Goal: Task Accomplishment & Management: Complete application form

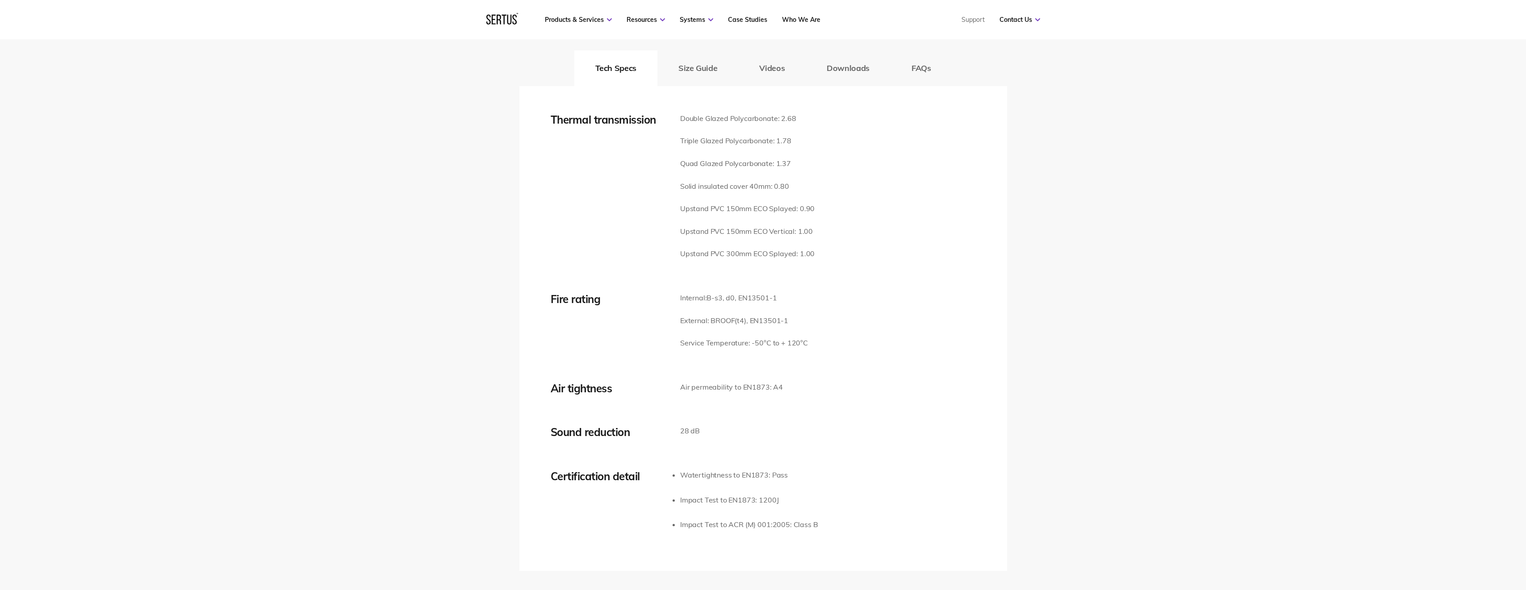
scroll to position [1161, 0]
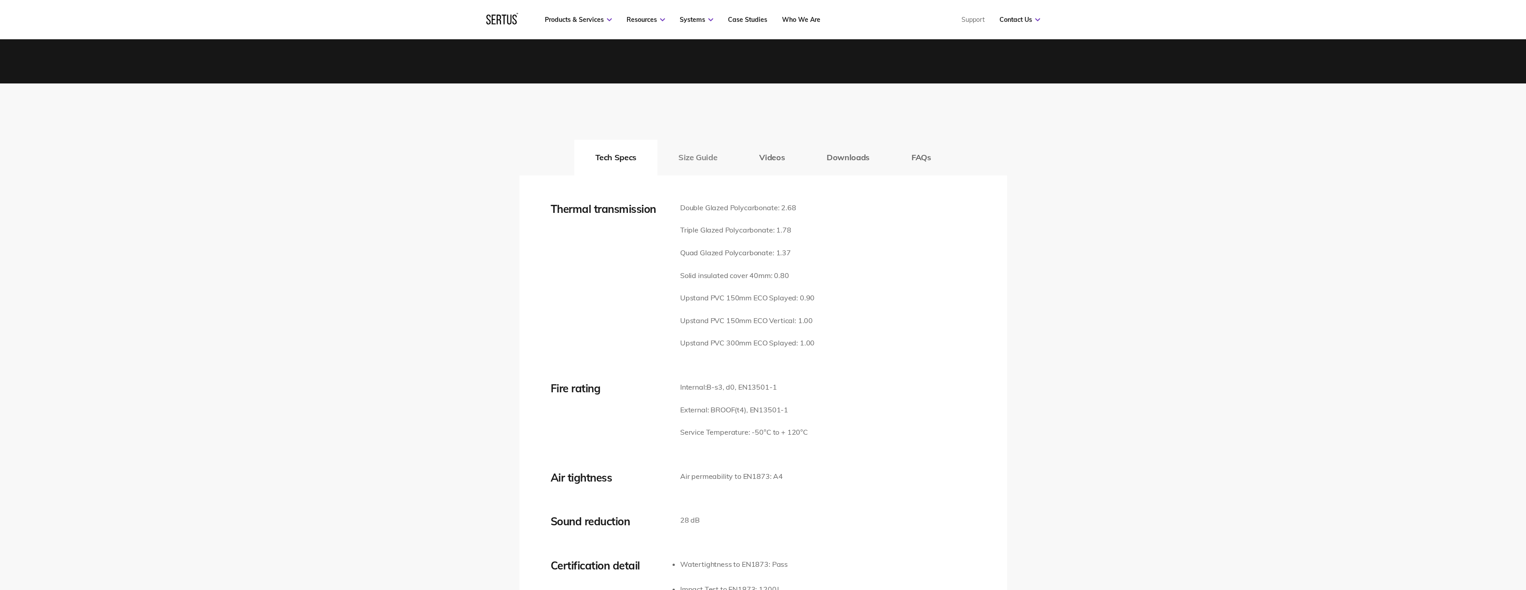
click at [706, 140] on button "Size Guide" at bounding box center [697, 158] width 81 height 36
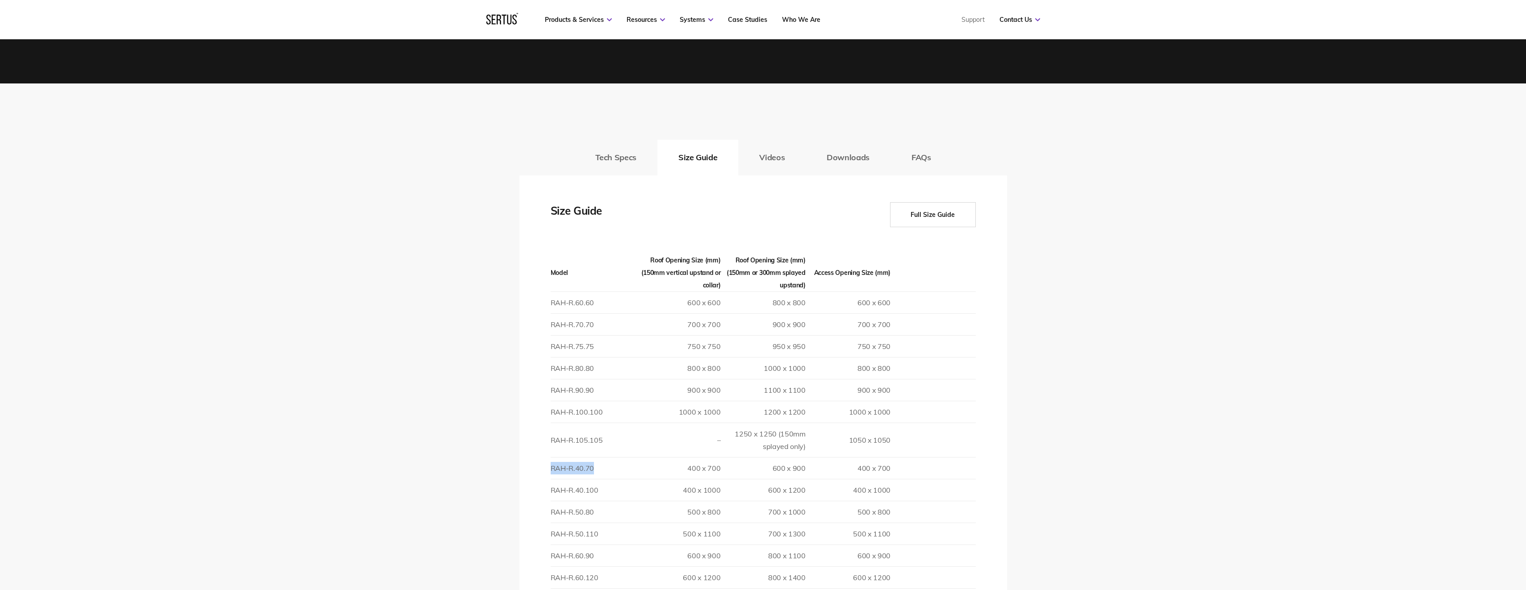
drag, startPoint x: 551, startPoint y: 456, endPoint x: 602, endPoint y: 455, distance: 50.5
click at [602, 457] on td "RAH-R.40.70" at bounding box center [593, 468] width 85 height 22
drag, startPoint x: 602, startPoint y: 455, endPoint x: 581, endPoint y: 455, distance: 21.4
copy td "RAH-R.40.70"
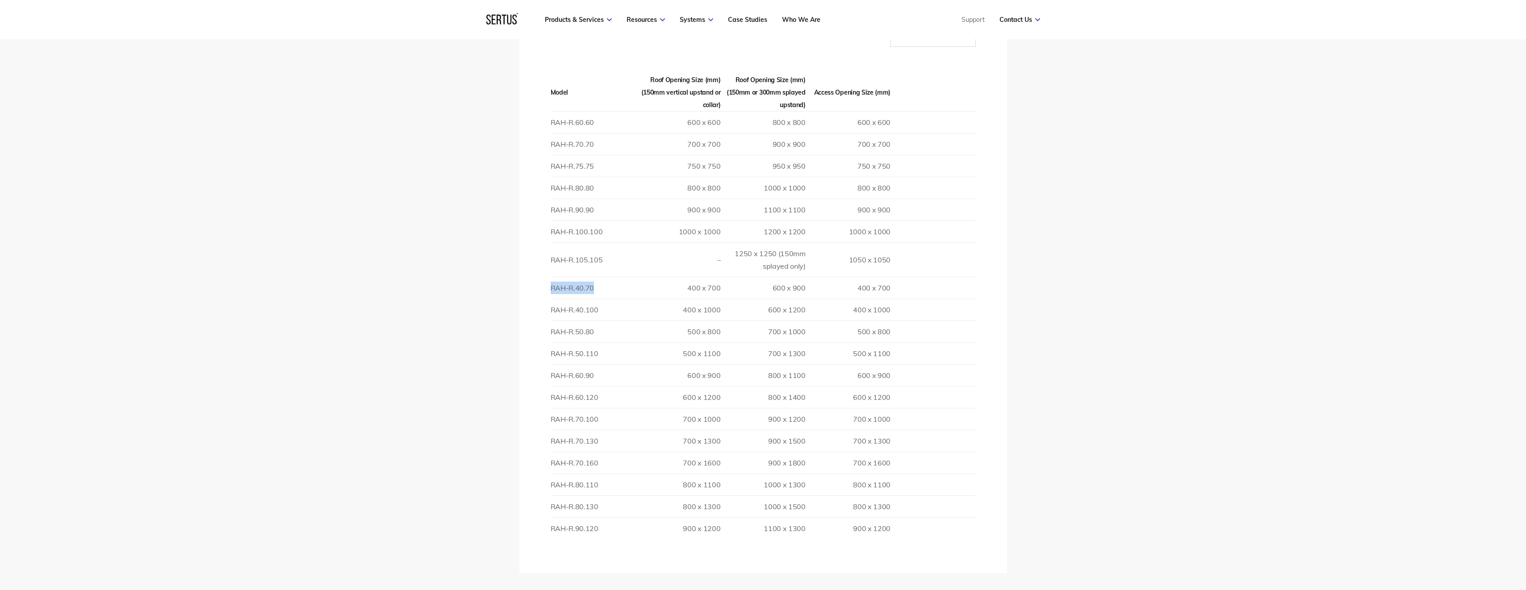
scroll to position [1340, 0]
copy td "RAH-R.40.70"
click at [1022, 19] on link "Contact Us" at bounding box center [1019, 20] width 41 height 8
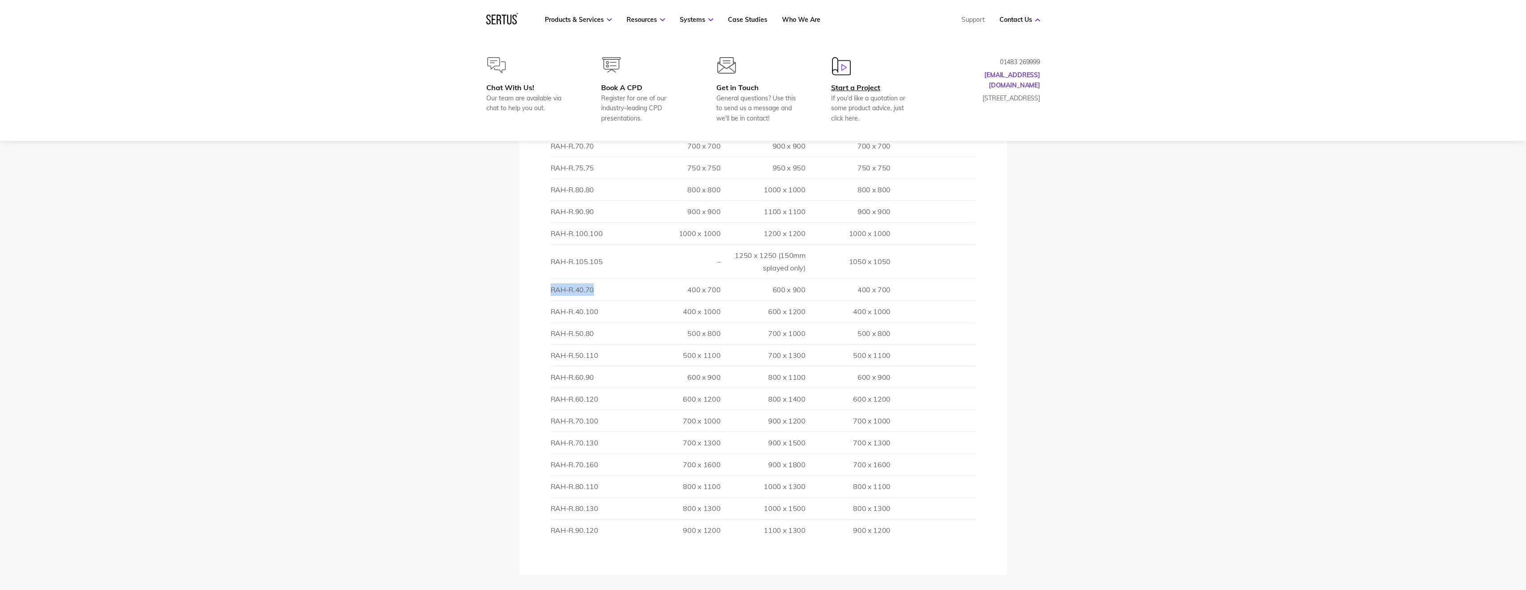
click at [865, 87] on div "Start a Project" at bounding box center [874, 87] width 86 height 9
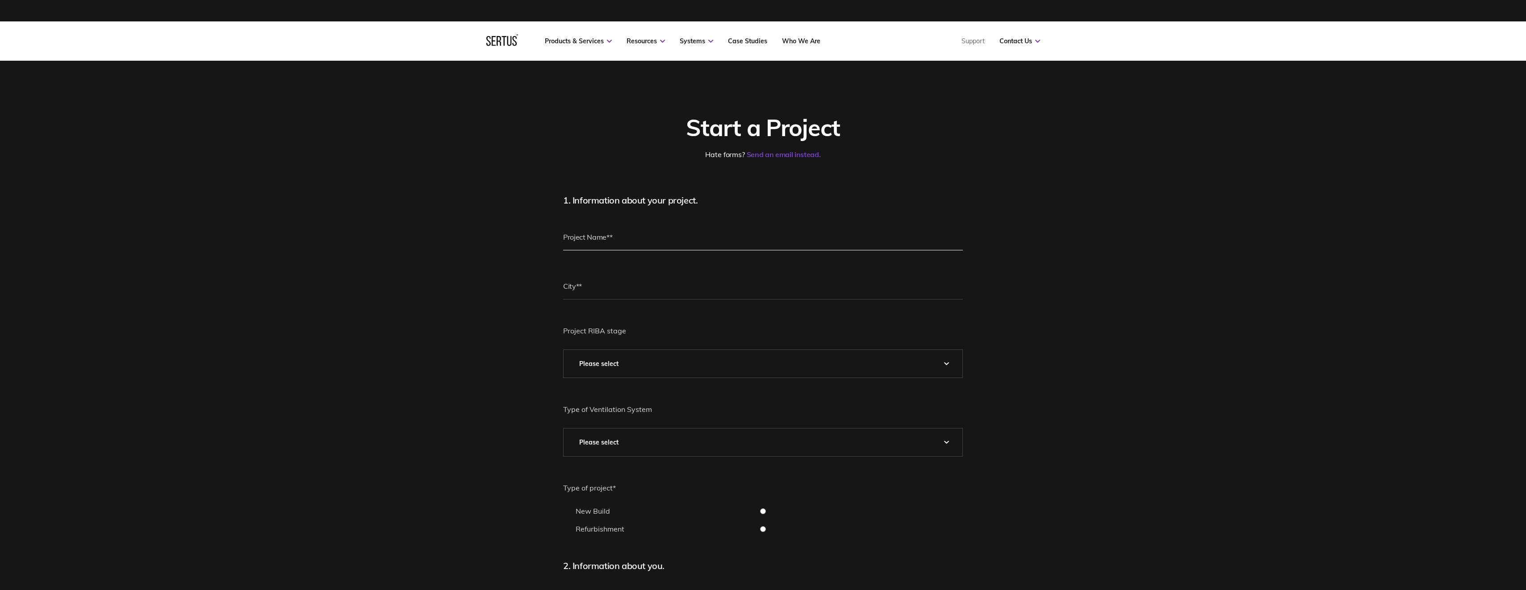
click at [619, 238] on input "text" at bounding box center [763, 237] width 400 height 27
type input "Finge HQ"
type input "[GEOGRAPHIC_DATA]"
click at [585, 367] on select "Please Select 0 – Strategic Definition 1 - Preparation & Brief 2 - Concept Desi…" at bounding box center [763, 364] width 399 height 28
select select "5 - Construction"
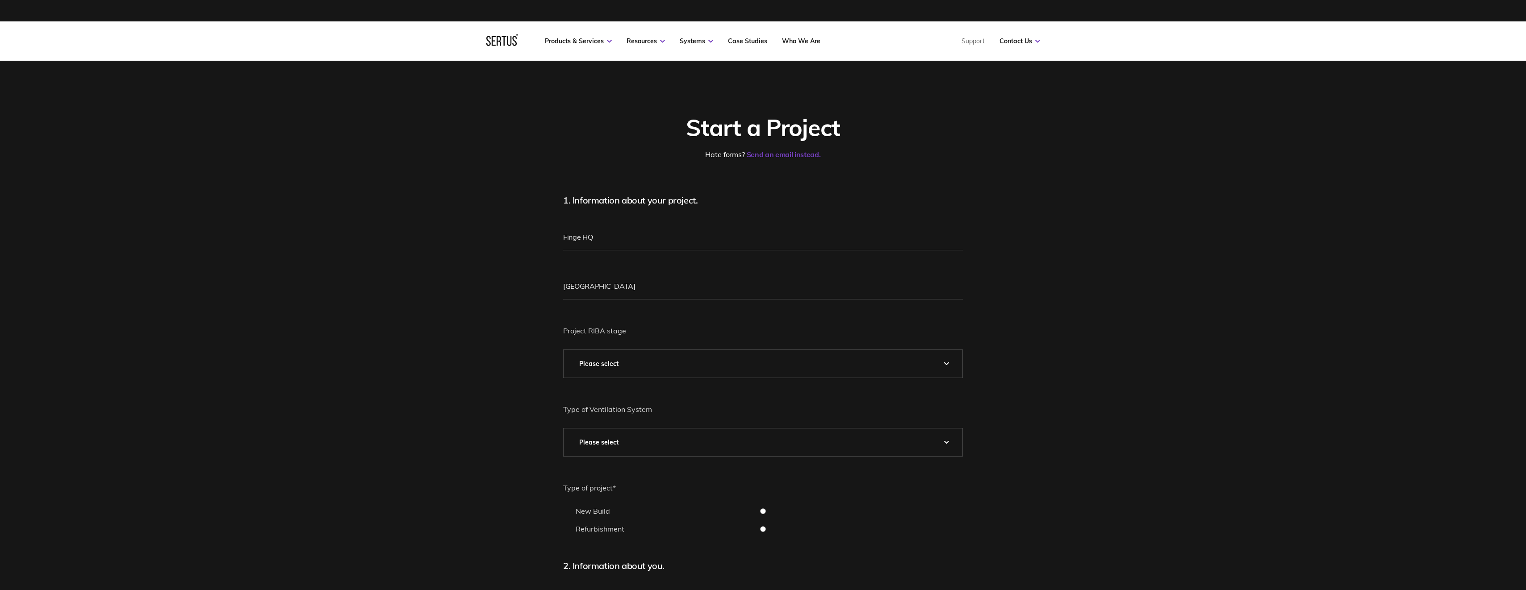
click at [564, 350] on select "Please Select 0 – Strategic Definition 1 - Preparation & Brief 2 - Concept Desi…" at bounding box center [763, 364] width 399 height 28
click at [656, 438] on select "Please Select Natural Mechanical Car Park Pressurisation" at bounding box center [763, 443] width 399 height 28
select select "Mechanical"
click at [564, 429] on select "Please Select Natural Mechanical Car Park Pressurisation" at bounding box center [763, 443] width 399 height 28
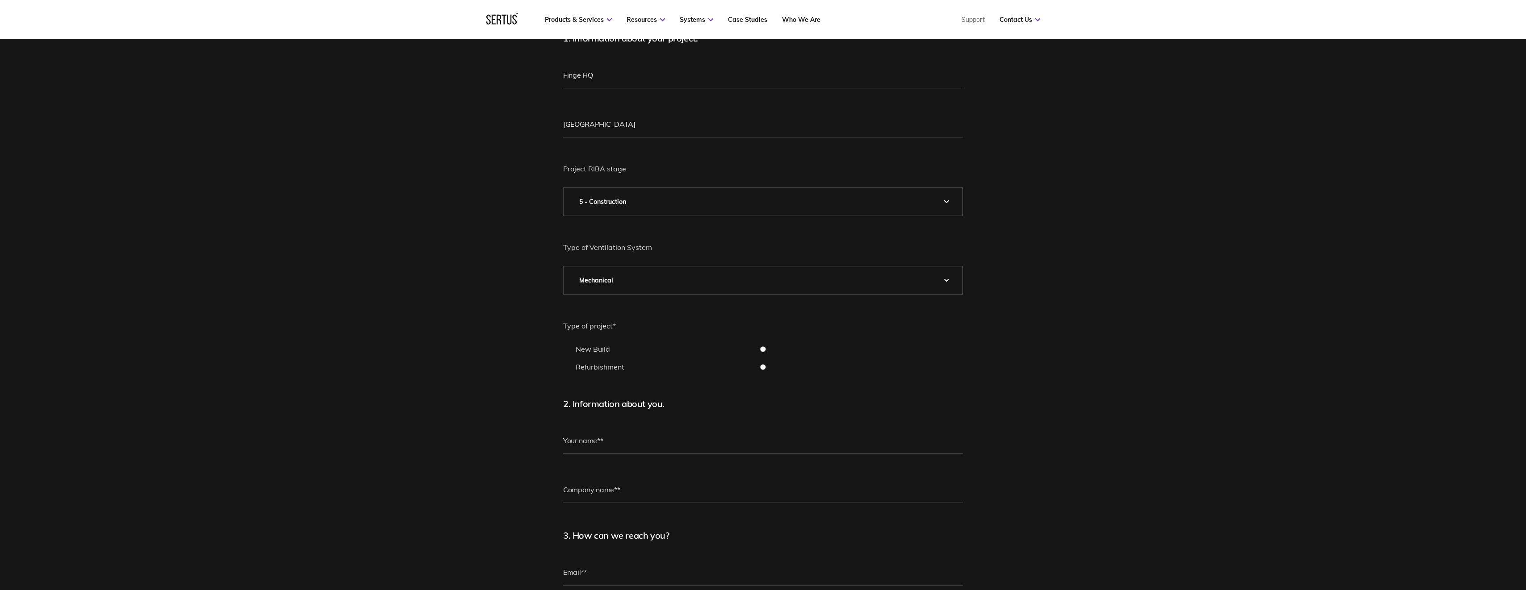
scroll to position [179, 0]
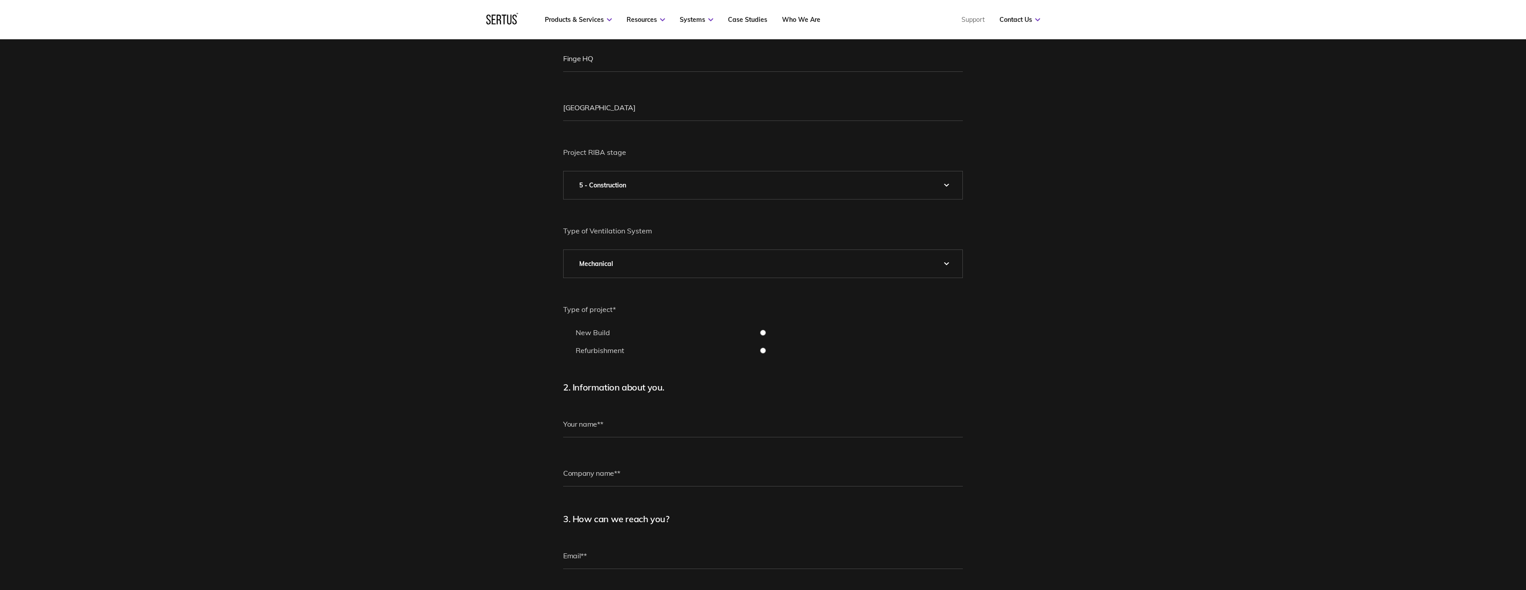
click at [758, 353] on input "Refurbishment" at bounding box center [763, 351] width 400 height 6
radio input "true"
click at [632, 426] on input "text" at bounding box center [763, 424] width 400 height 27
type input "[PERSON_NAME]"
type input "[PERSON_NAME] Valley Roofing and Cladding Ltd"
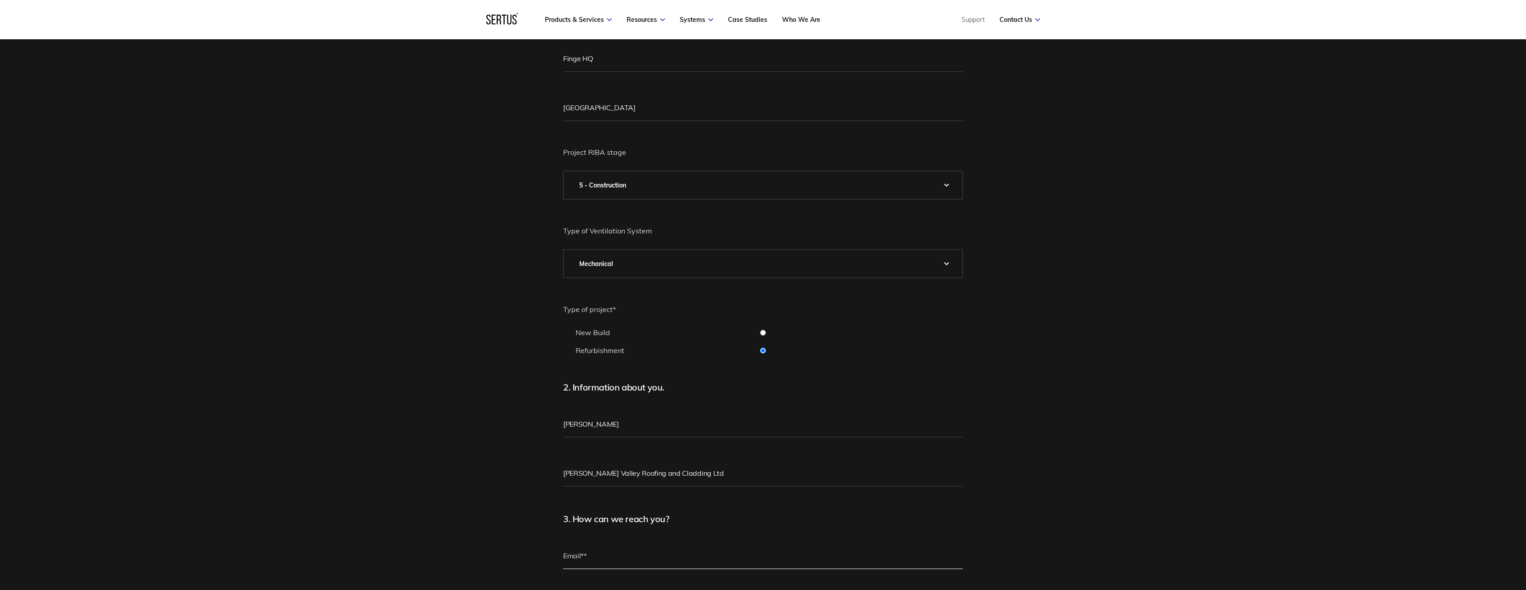
type input "[PERSON_NAME][EMAIL_ADDRESS][PERSON_NAME][DOMAIN_NAME]"
type input "[PHONE_NUMBER]"
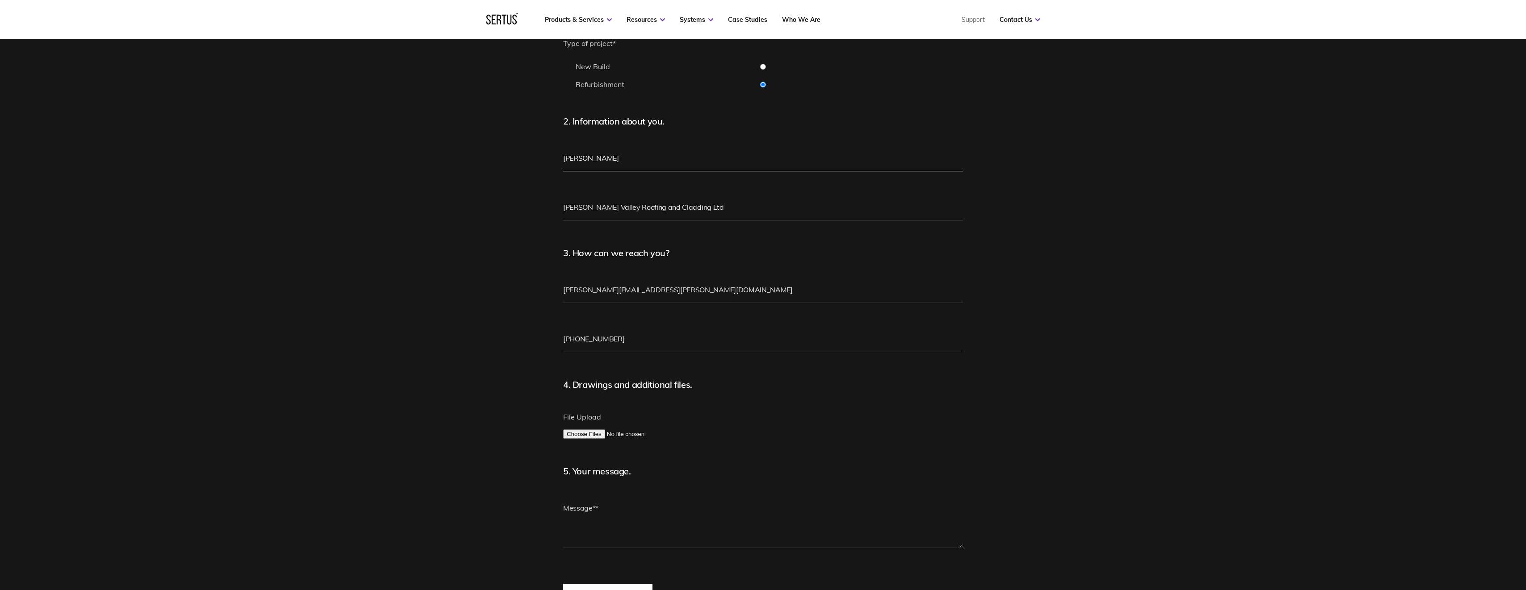
scroll to position [447, 0]
click at [600, 536] on textarea at bounding box center [763, 520] width 400 height 54
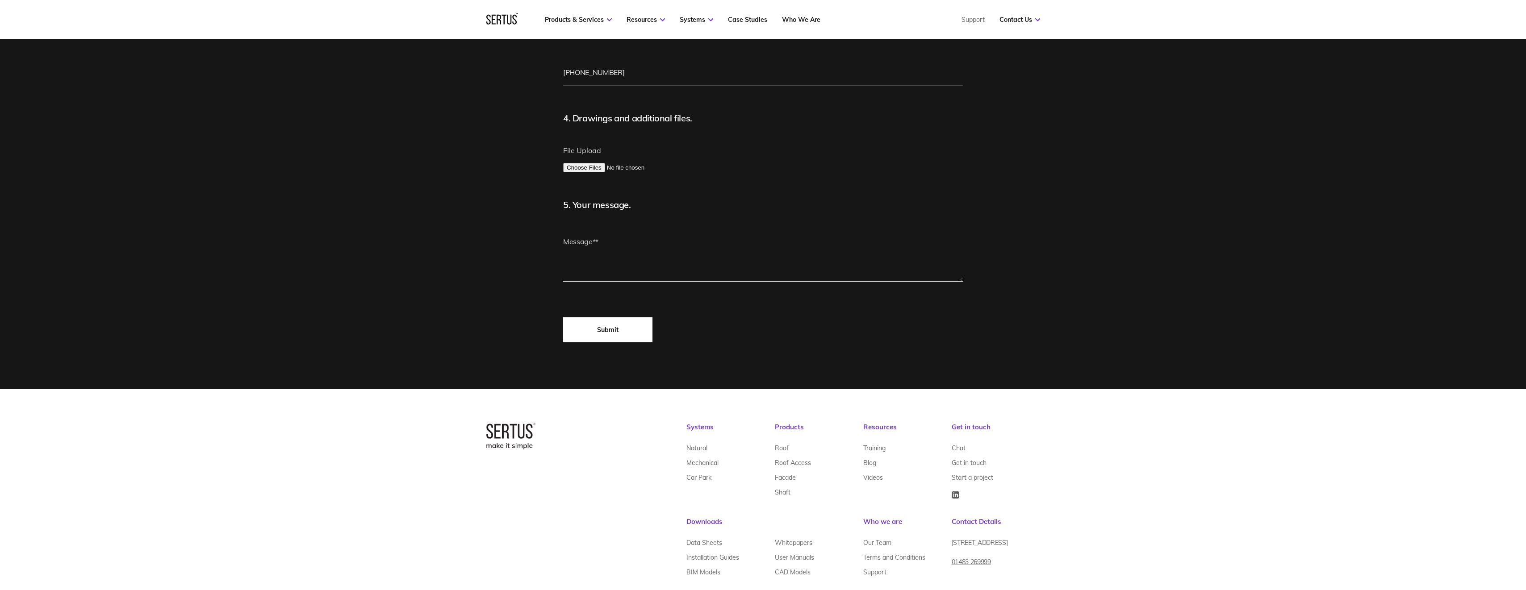
scroll to position [714, 0]
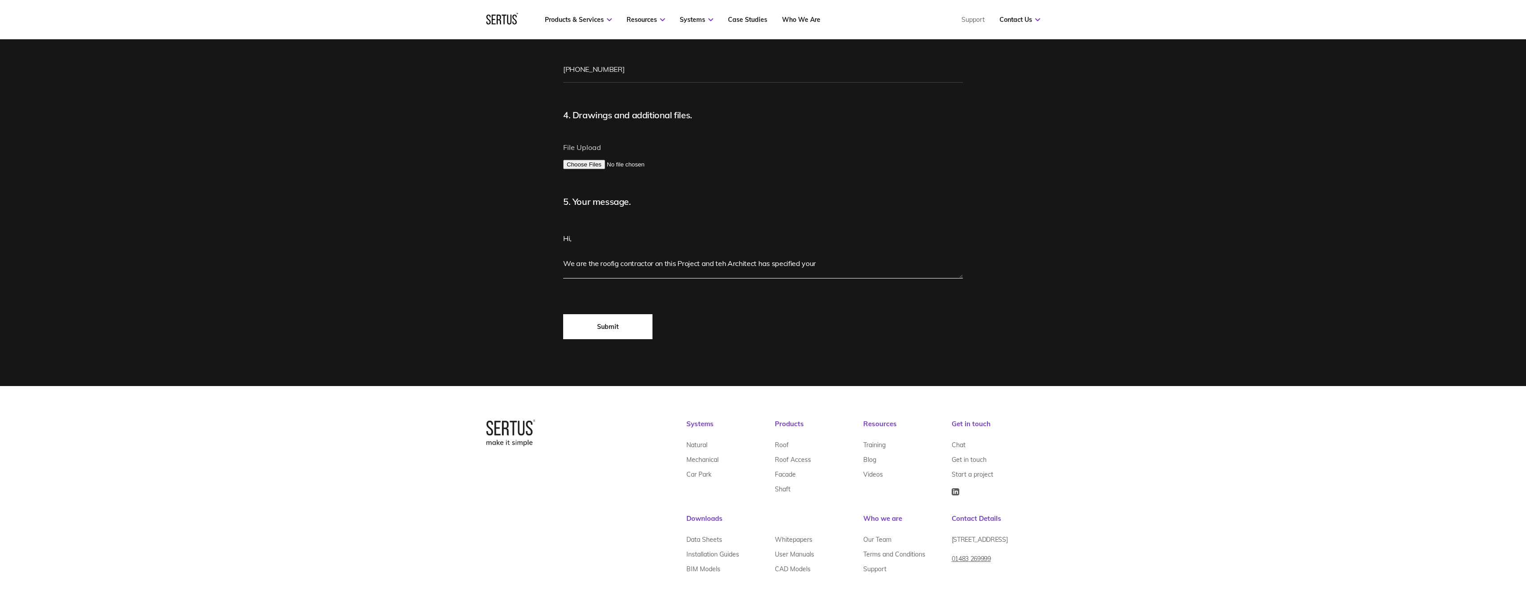
paste textarea "RAH-R.40.70"
click at [611, 266] on textarea "Hi, We are the roofig contractor on this Project and teh Architect has specifie…" at bounding box center [763, 252] width 400 height 54
click at [614, 263] on textarea "Hi, We are the roofig contractor on this Project and teh Architect has specifie…" at bounding box center [763, 252] width 400 height 54
type textarea "Hi, We are the roofing contractor on this Project and teh Architect has specifi…"
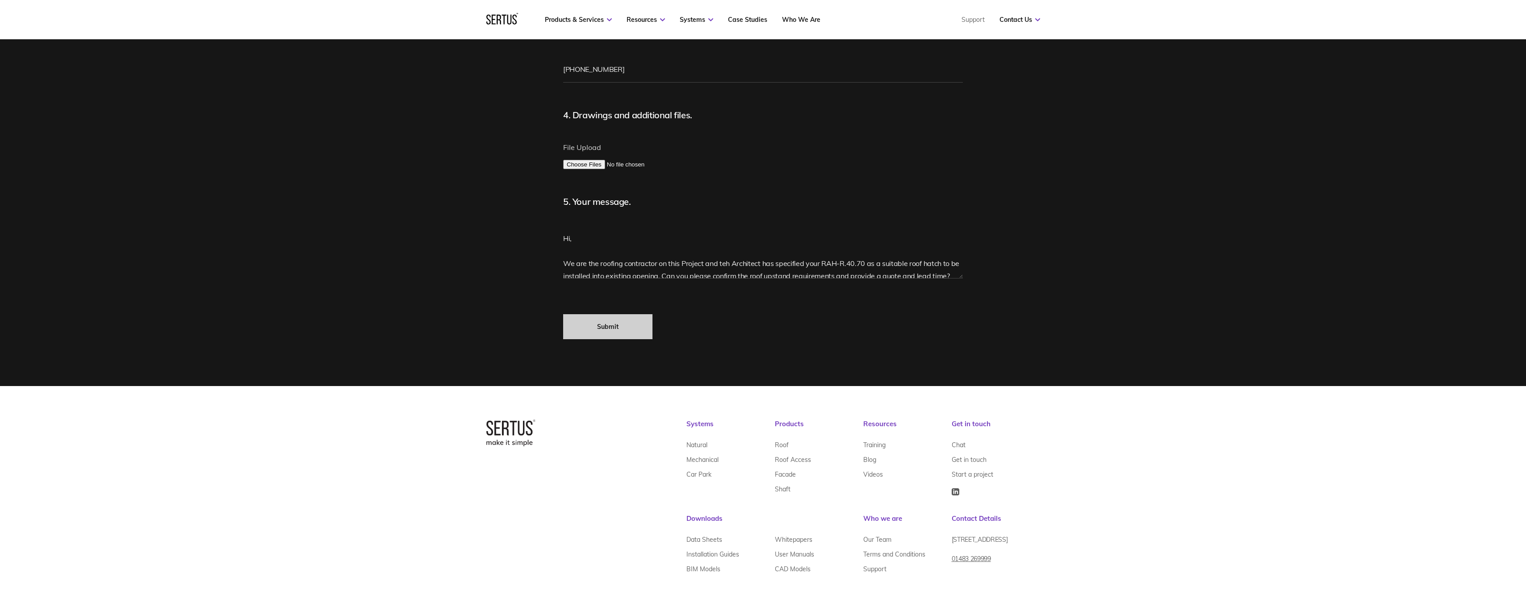
click at [631, 325] on input "Submit" at bounding box center [607, 326] width 89 height 25
